Goal: Information Seeking & Learning: Learn about a topic

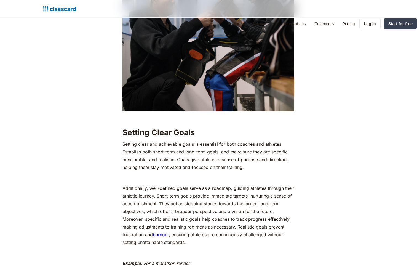
scroll to position [984, 0]
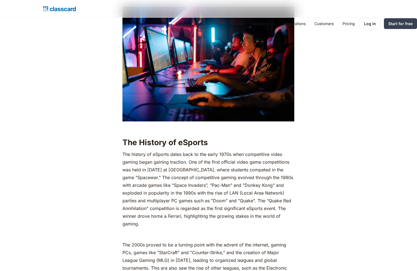
scroll to position [742, 0]
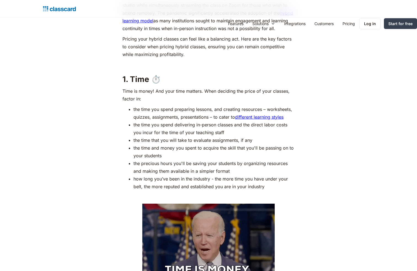
scroll to position [847, 0]
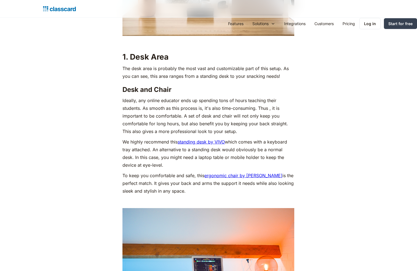
scroll to position [742, 0]
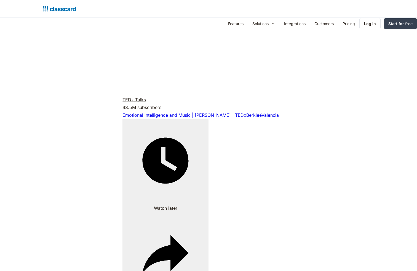
scroll to position [1305, 0]
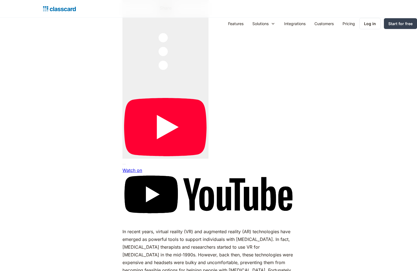
scroll to position [1063, 0]
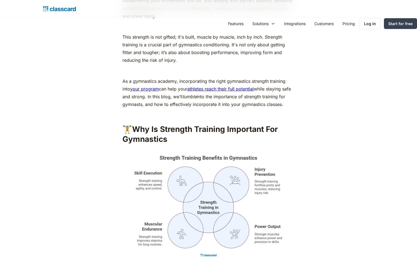
scroll to position [1305, 0]
